Goal: Check status: Check status

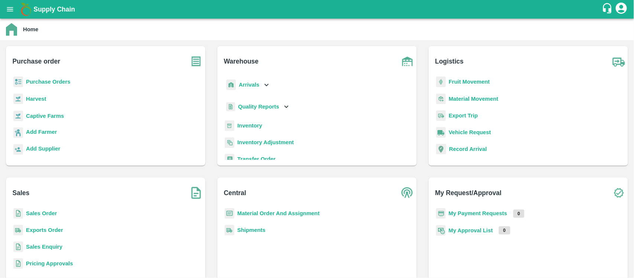
click at [51, 79] on b "Purchase Orders" at bounding box center [48, 82] width 45 height 6
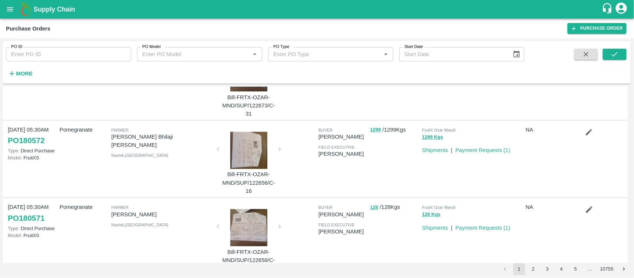
scroll to position [613, 0]
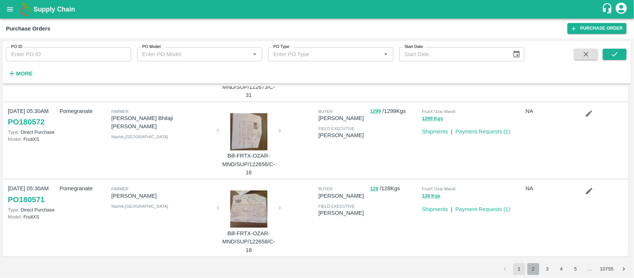
click at [535, 270] on button "2" at bounding box center [533, 269] width 12 height 12
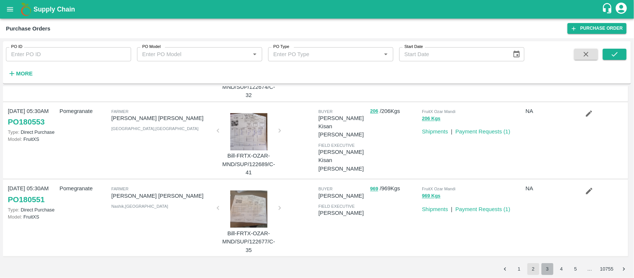
click at [546, 270] on button "3" at bounding box center [547, 269] width 12 height 12
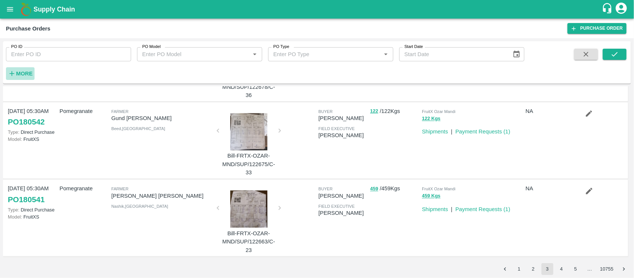
click at [26, 71] on strong "More" at bounding box center [24, 74] width 17 height 6
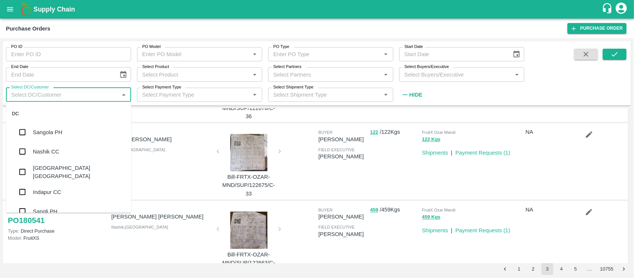
click at [45, 93] on input "Select DC/Customer" at bounding box center [62, 95] width 108 height 10
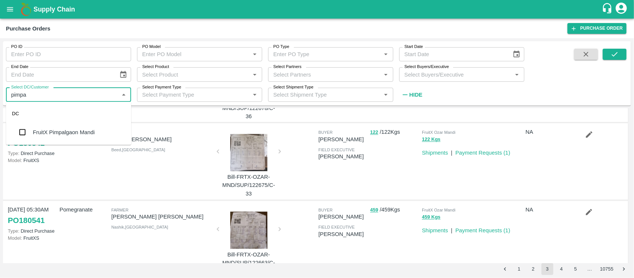
type input "pimpal"
click at [25, 134] on input "checkbox" at bounding box center [22, 132] width 15 height 15
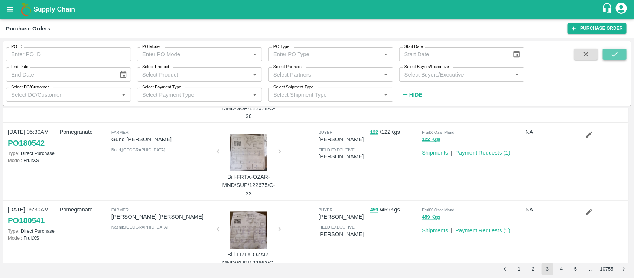
click at [617, 56] on icon "submit" at bounding box center [614, 54] width 8 height 8
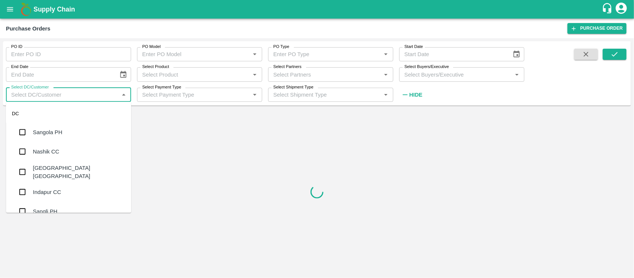
click at [87, 97] on input "Select DC/Customer" at bounding box center [62, 95] width 108 height 10
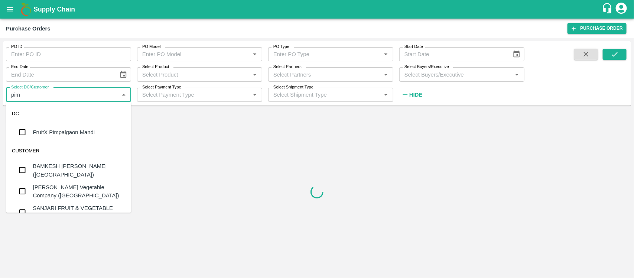
type input "pimp"
click at [55, 137] on div "FruitX Pimpalgaon Mandi" at bounding box center [68, 132] width 125 height 19
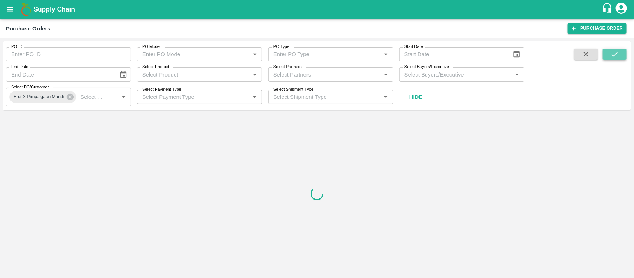
click at [605, 53] on button "submit" at bounding box center [615, 54] width 24 height 11
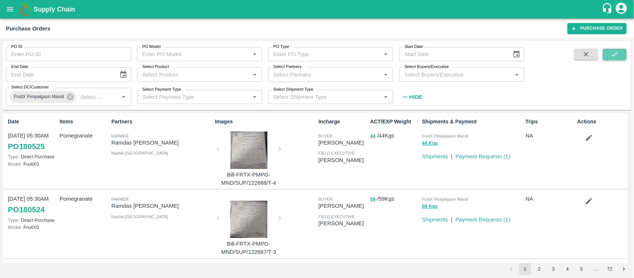
click at [605, 53] on button "submit" at bounding box center [615, 54] width 24 height 11
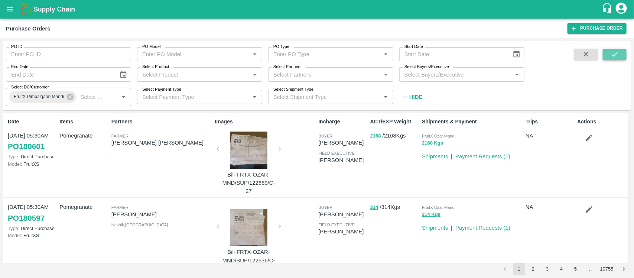
click at [613, 58] on icon "submit" at bounding box center [614, 54] width 8 height 8
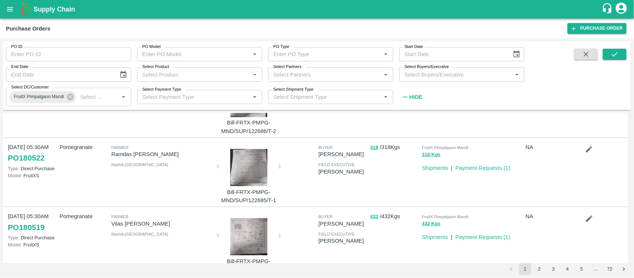
scroll to position [191, 0]
click at [492, 165] on link "Payment Requests ( 1 )" at bounding box center [482, 167] width 55 height 6
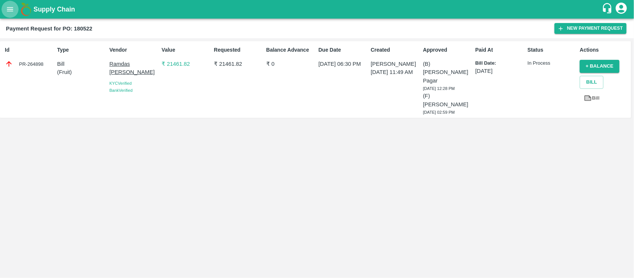
click at [10, 10] on icon "open drawer" at bounding box center [10, 9] width 8 height 8
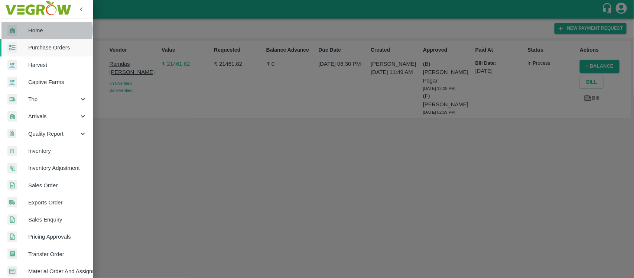
click at [41, 30] on span "Home" at bounding box center [57, 30] width 59 height 8
